Goal: Task Accomplishment & Management: Manage account settings

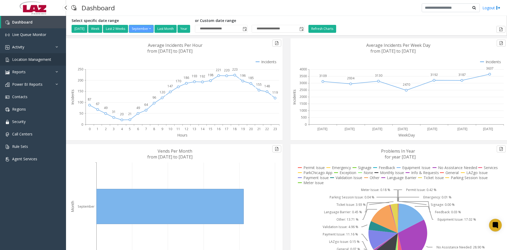
click at [41, 56] on link "Location Management" at bounding box center [33, 59] width 66 height 12
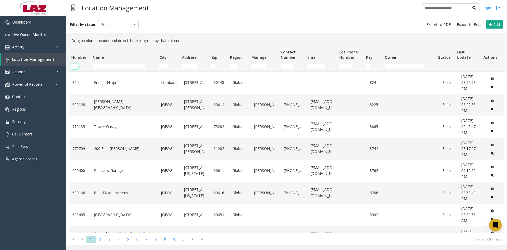
click at [76, 64] on input "Number Filter" at bounding box center [74, 66] width 7 height 5
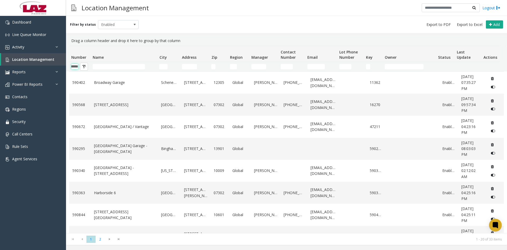
scroll to position [0, 9]
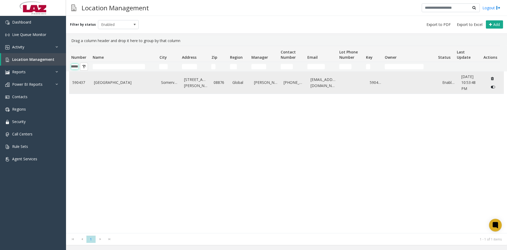
type input "******"
click at [105, 83] on link "[GEOGRAPHIC_DATA]" at bounding box center [124, 83] width 61 height 6
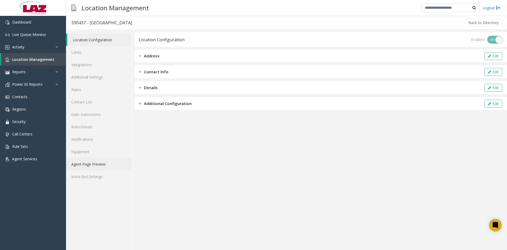
click at [87, 168] on link "Agent Page Preview" at bounding box center [99, 164] width 66 height 12
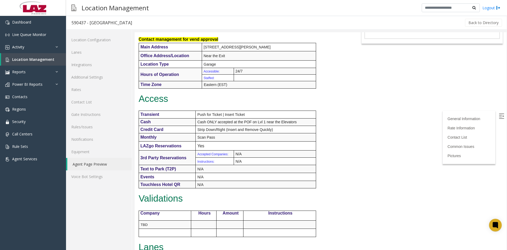
scroll to position [79, 0]
click at [87, 78] on link "Additional Settings" at bounding box center [99, 77] width 66 height 12
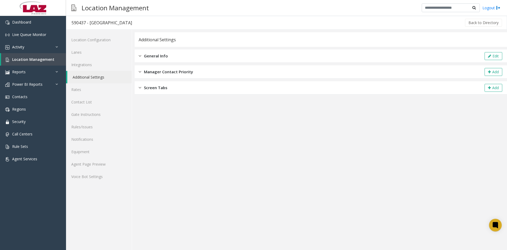
drag, startPoint x: 184, startPoint y: 55, endPoint x: 427, endPoint y: 43, distance: 243.6
click at [184, 55] on div "General Info Edit" at bounding box center [321, 55] width 373 height 13
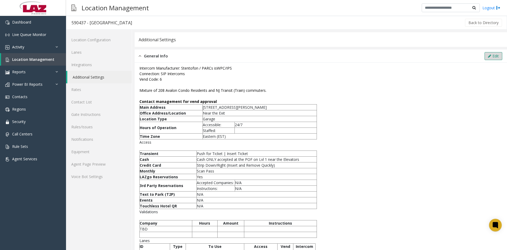
click at [490, 54] on button "Edit" at bounding box center [494, 56] width 18 height 8
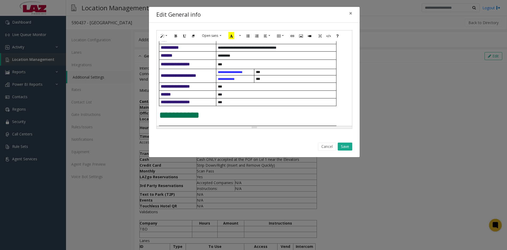
scroll to position [132, 0]
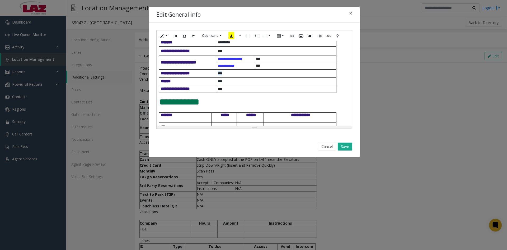
drag, startPoint x: 225, startPoint y: 74, endPoint x: 215, endPoint y: 75, distance: 9.6
click at [215, 75] on tr "**********" at bounding box center [247, 73] width 177 height 8
click at [217, 73] on td at bounding box center [276, 73] width 120 height 8
click at [344, 145] on button "Save" at bounding box center [345, 146] width 15 height 8
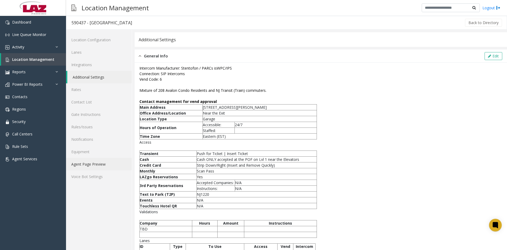
click at [104, 164] on link "Agent Page Preview" at bounding box center [99, 164] width 66 height 12
